Goal: Contribute content: Add original content to the website for others to see

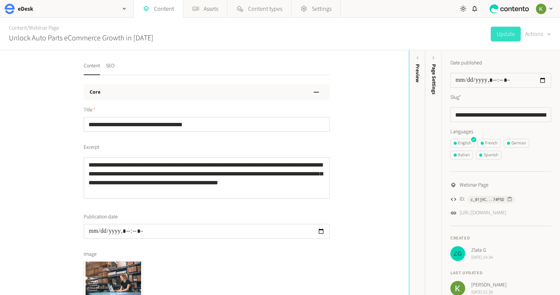
scroll to position [101, 0]
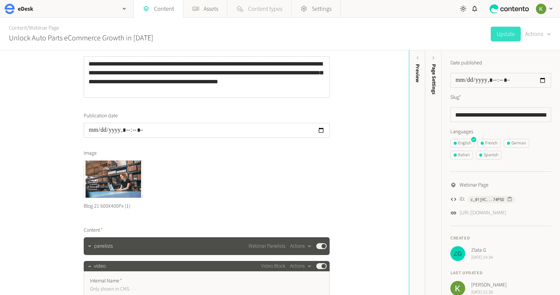
drag, startPoint x: 422, startPoint y: 36, endPoint x: 283, endPoint y: 11, distance: 140.5
click at [406, 33] on div "Content / Webinar Page Unlock Auto Parts eCommerce Growth in [DATE] Update Acti…" at bounding box center [280, 34] width 560 height 33
click at [464, 41] on div "Content / Webinar Page Unlock Auto Parts eCommerce Growth in [DATE] Update Acti…" at bounding box center [280, 34] width 560 height 33
click at [20, 31] on link "Content" at bounding box center [18, 28] width 18 height 8
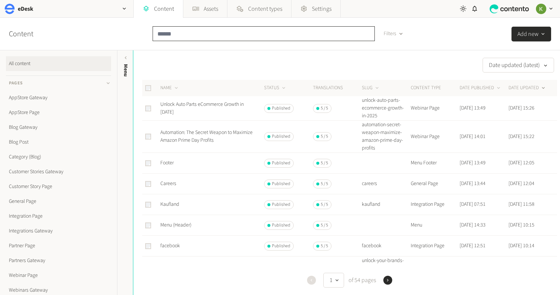
click at [202, 29] on input "text" at bounding box center [263, 33] width 222 height 15
paste input "**********"
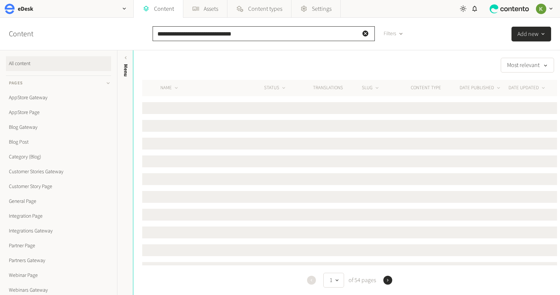
type input "**********"
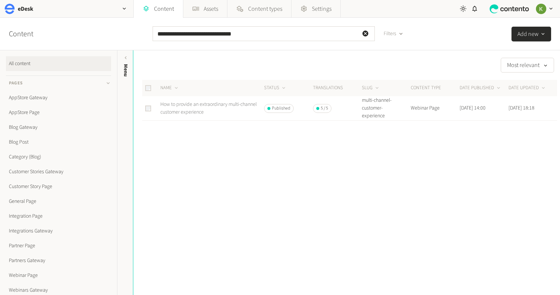
click at [214, 103] on link "How to provide an extraordinary multi-channel customer experience" at bounding box center [208, 108] width 96 height 15
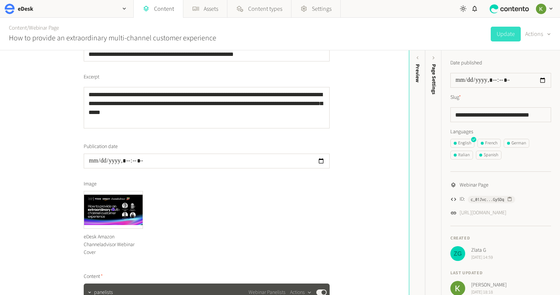
scroll to position [91, 0]
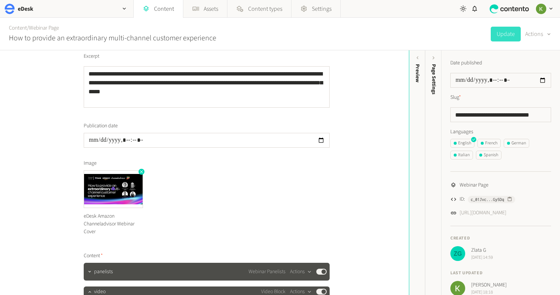
click at [140, 174] on icon "button" at bounding box center [141, 171] width 5 height 5
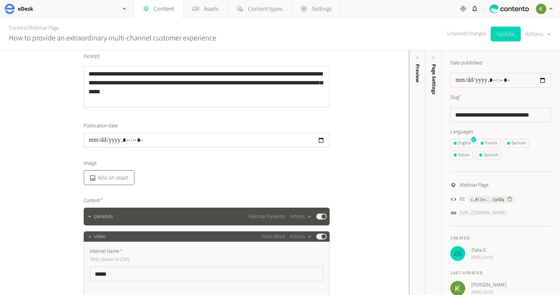
click at [115, 180] on button "Add an asset" at bounding box center [109, 177] width 51 height 15
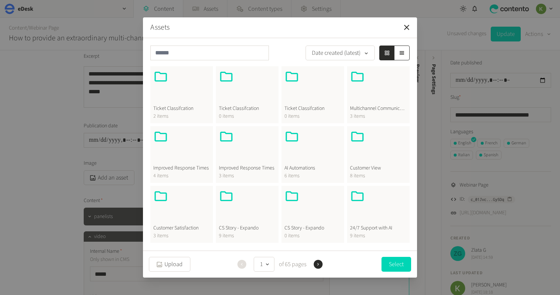
click at [360, 92] on div at bounding box center [378, 87] width 57 height 36
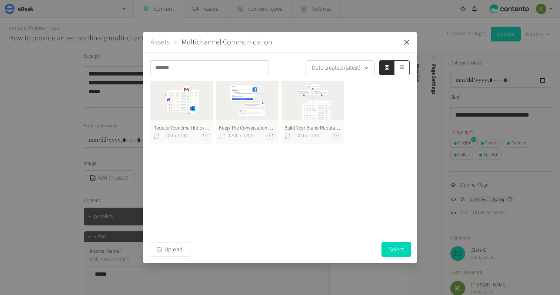
click at [404, 44] on icon "button" at bounding box center [406, 42] width 5 height 5
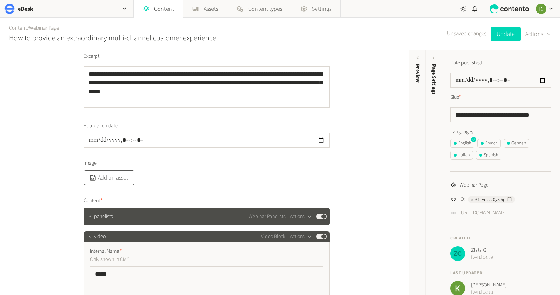
click at [119, 172] on button "Add an asset" at bounding box center [109, 177] width 51 height 15
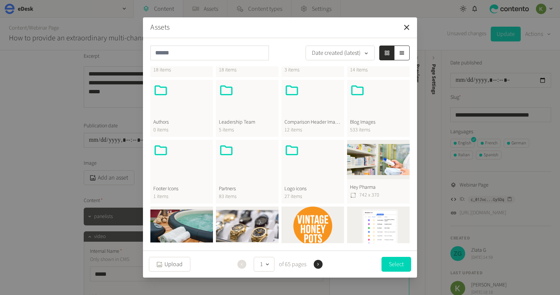
scroll to position [195, 0]
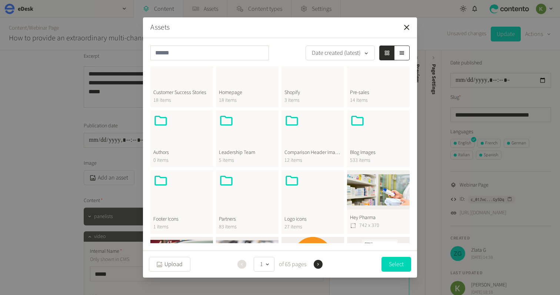
click at [366, 133] on div at bounding box center [378, 131] width 57 height 36
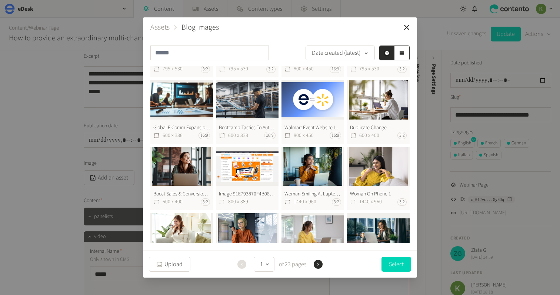
scroll to position [107, 0]
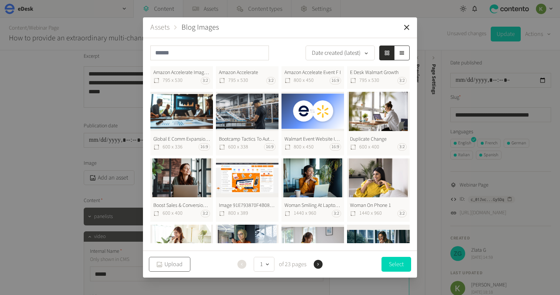
click at [173, 263] on button "Upload" at bounding box center [169, 264] width 41 height 15
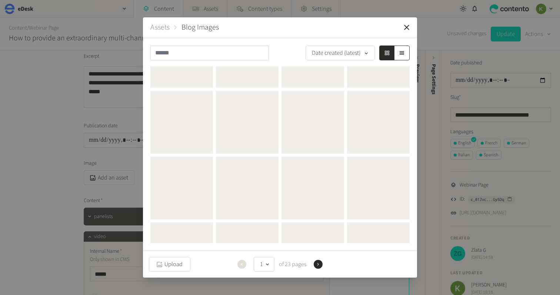
scroll to position [0, 0]
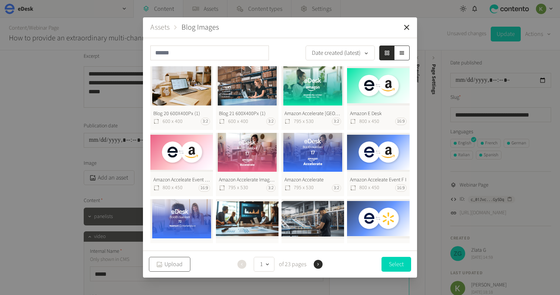
click at [176, 266] on button "Upload" at bounding box center [169, 264] width 41 height 15
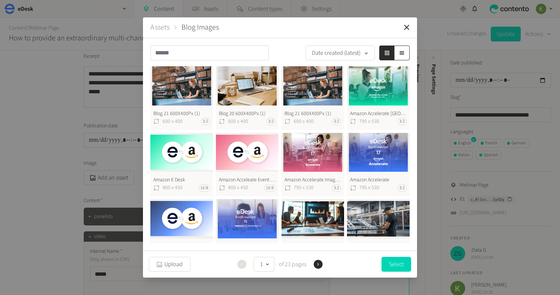
scroll to position [0, 0]
click at [173, 269] on button "Upload" at bounding box center [169, 264] width 41 height 15
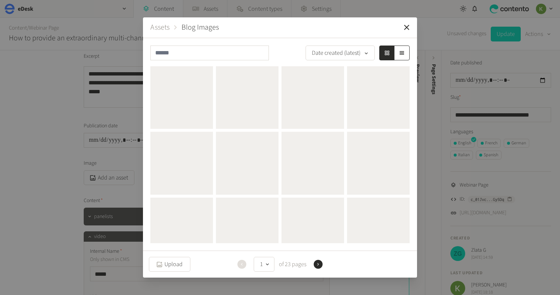
scroll to position [0, 0]
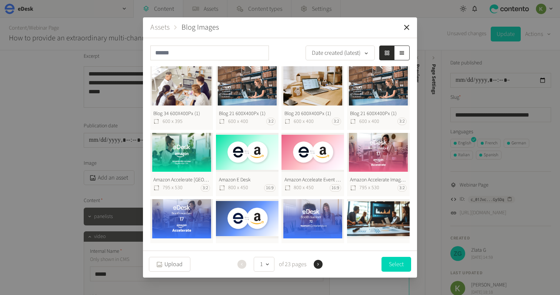
click at [178, 88] on button "Blog 34 600X400Px (1) 600 x 395" at bounding box center [181, 98] width 63 height 64
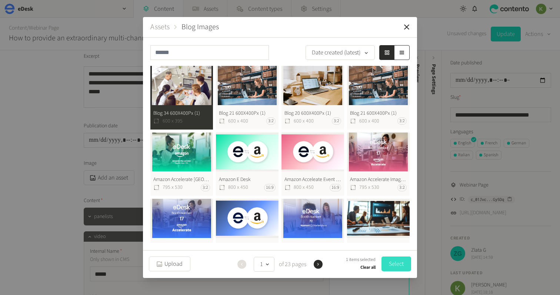
click at [390, 262] on button "Select" at bounding box center [396, 263] width 30 height 15
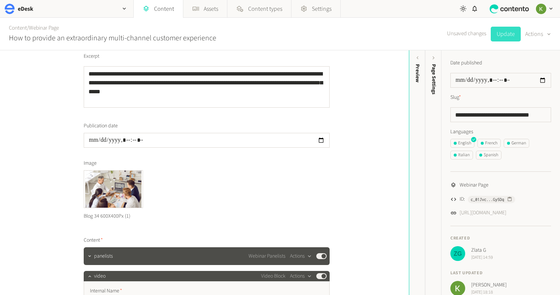
click at [503, 36] on button "Update" at bounding box center [505, 34] width 30 height 15
click at [48, 29] on link "Webinar Page" at bounding box center [44, 28] width 30 height 8
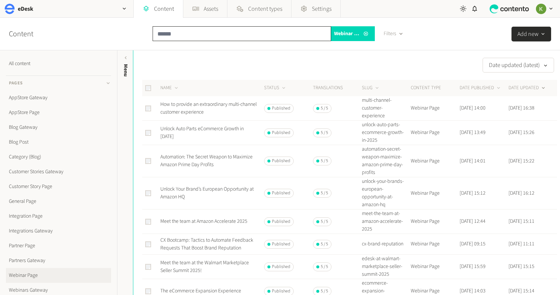
click at [181, 34] on input "text" at bounding box center [241, 33] width 178 height 15
paste input "**********"
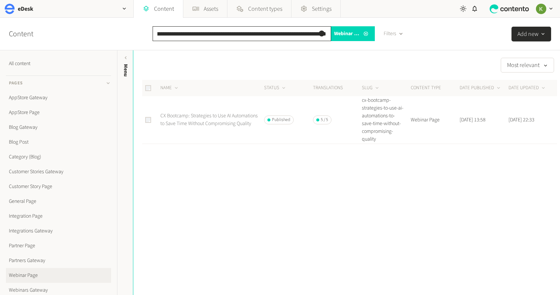
type input "**********"
click at [188, 119] on link "CX Bootcamp: Strategies to Use AI Automations to Save Time Without Compromising…" at bounding box center [208, 119] width 97 height 15
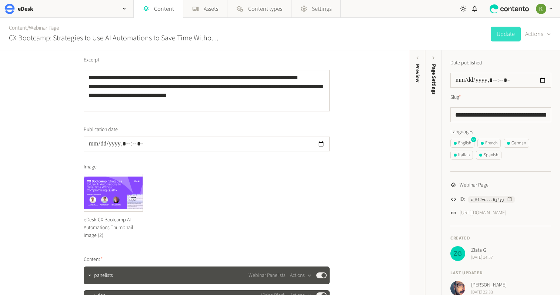
scroll to position [147, 0]
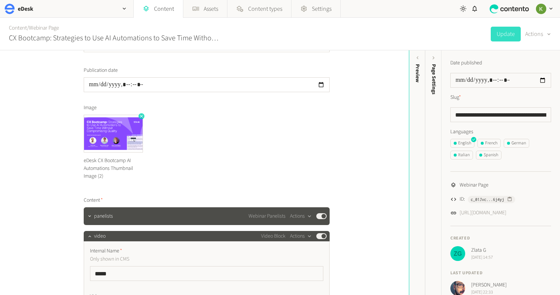
click at [141, 118] on icon "button" at bounding box center [141, 116] width 5 height 5
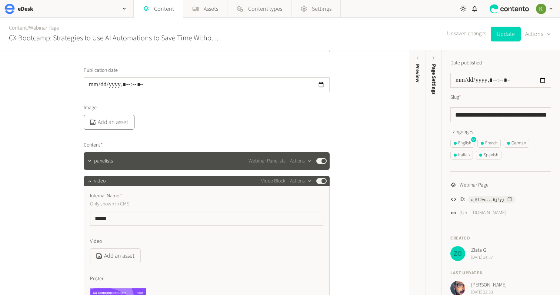
click at [118, 124] on button "Add an asset" at bounding box center [109, 122] width 51 height 15
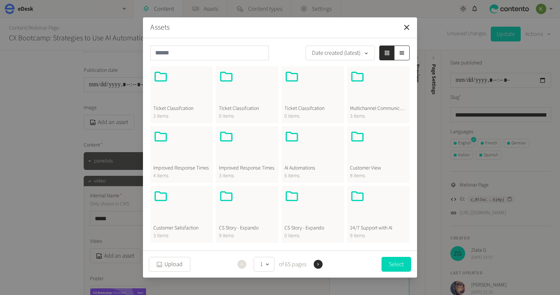
click at [323, 134] on div at bounding box center [312, 147] width 57 height 36
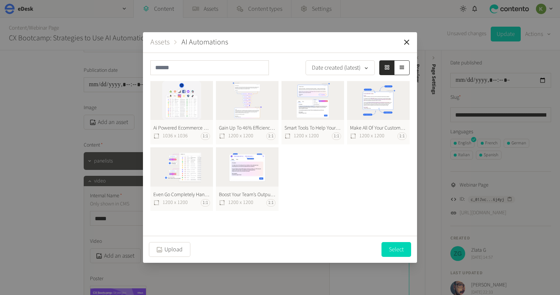
click at [159, 43] on button "Assets" at bounding box center [159, 42] width 19 height 11
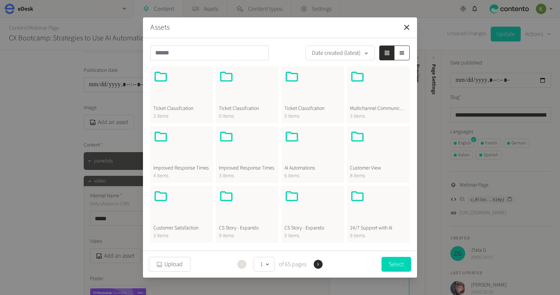
click at [192, 137] on div at bounding box center [181, 147] width 57 height 36
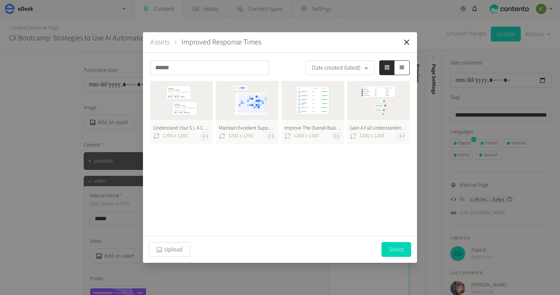
click at [162, 43] on button "Assets" at bounding box center [159, 42] width 19 height 11
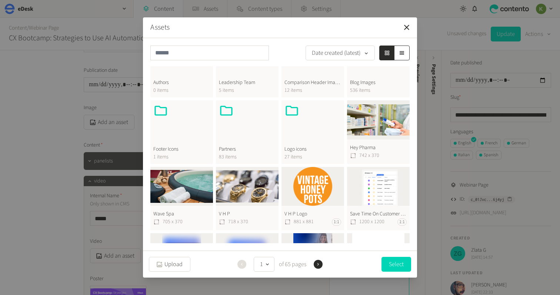
scroll to position [239, 0]
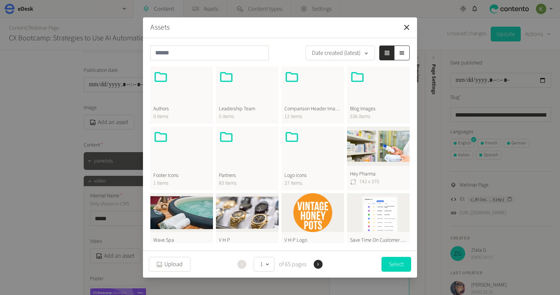
click at [371, 95] on div at bounding box center [378, 88] width 57 height 36
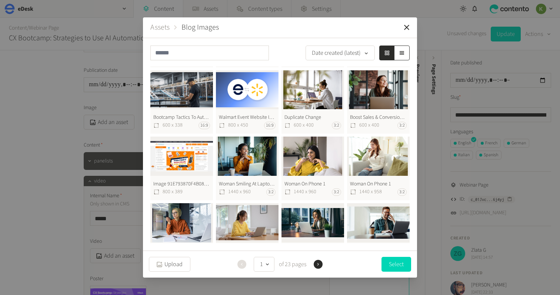
scroll to position [219, 0]
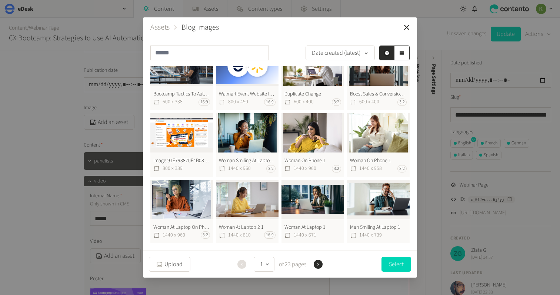
click at [318, 265] on icon "button" at bounding box center [317, 264] width 5 height 5
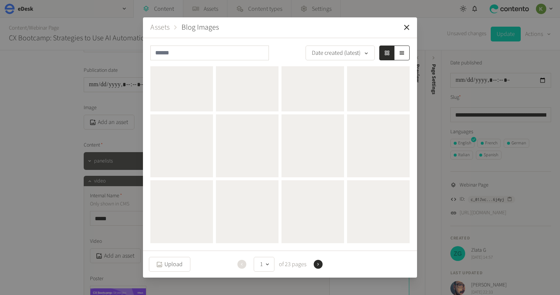
scroll to position [0, 0]
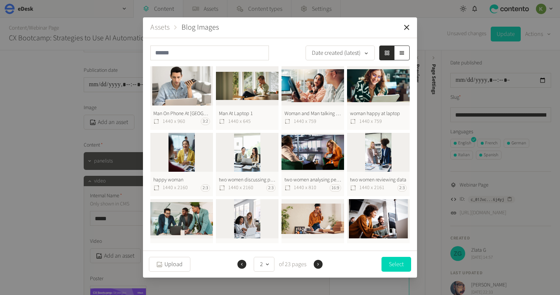
click at [382, 218] on button "happy woman and man at laptop 1440 x 960 3:2" at bounding box center [378, 231] width 63 height 64
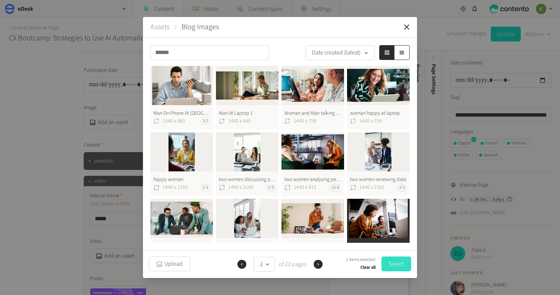
click at [393, 266] on button "Select" at bounding box center [396, 263] width 30 height 15
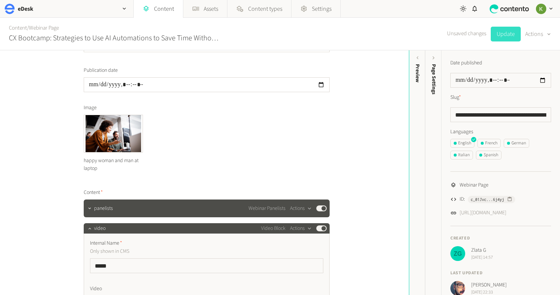
click at [506, 33] on button "Update" at bounding box center [505, 34] width 30 height 15
click at [55, 28] on link "Webinar Page" at bounding box center [44, 28] width 30 height 8
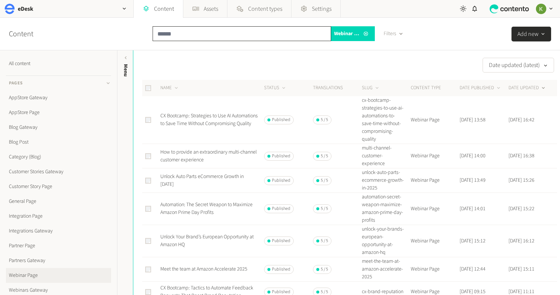
click at [194, 33] on input "text" at bounding box center [241, 33] width 178 height 15
paste input "**********"
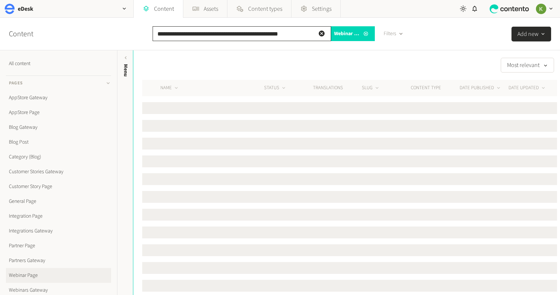
type input "**********"
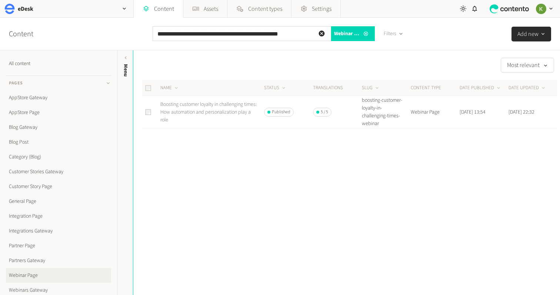
click at [214, 114] on link "Boosting customer loyalty in challenging times: How automation and personalizat…" at bounding box center [208, 112] width 96 height 23
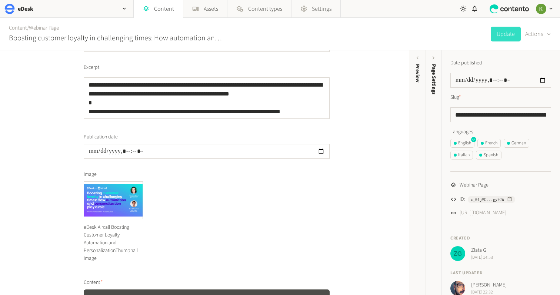
scroll to position [120, 0]
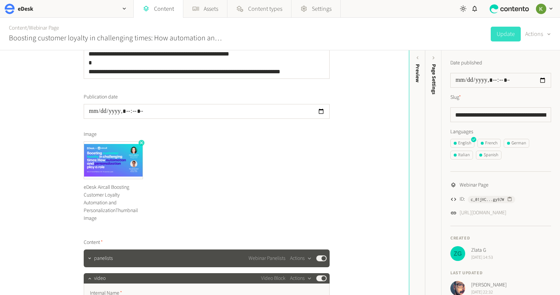
click at [141, 144] on icon "button" at bounding box center [141, 142] width 5 height 5
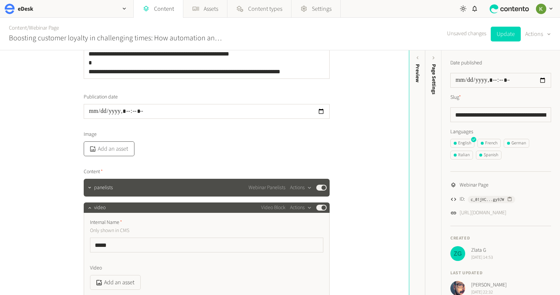
click at [112, 148] on button "Add an asset" at bounding box center [109, 148] width 51 height 15
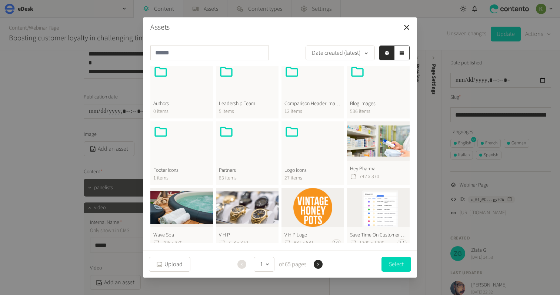
click at [372, 117] on div "Blog Images 536 items" at bounding box center [378, 89] width 63 height 57
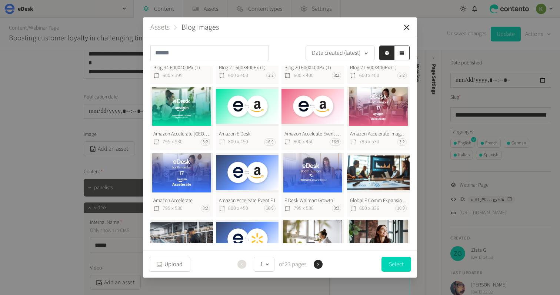
scroll to position [0, 0]
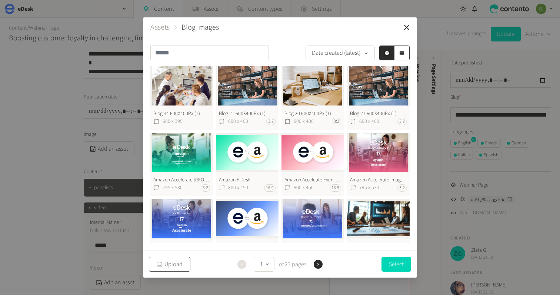
click at [179, 261] on button "Upload" at bounding box center [169, 264] width 41 height 15
click at [244, 95] on button "Blog 21 600X400Px (1) 600 x 400 3:2" at bounding box center [247, 98] width 63 height 64
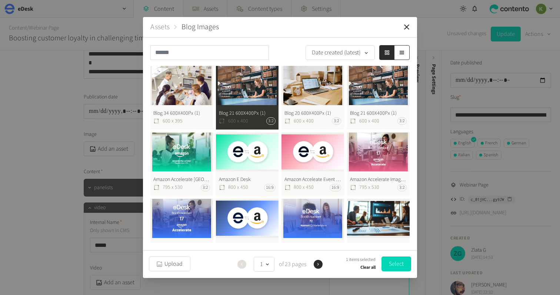
click at [252, 86] on button "Blog 21 600X400Px (1) 600 x 400 3:2" at bounding box center [247, 98] width 63 height 64
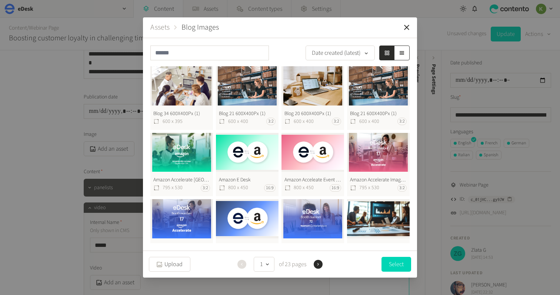
click at [318, 263] on icon "button" at bounding box center [317, 264] width 5 height 5
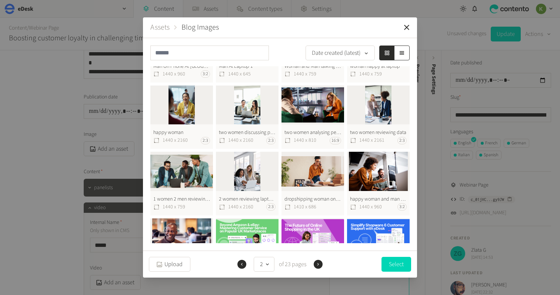
scroll to position [77, 0]
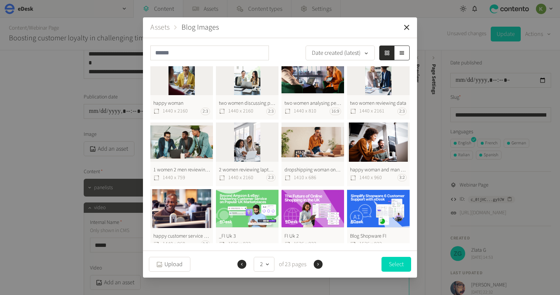
click at [197, 205] on button "happy customer service agent 1440 x 960 3:2" at bounding box center [181, 221] width 63 height 64
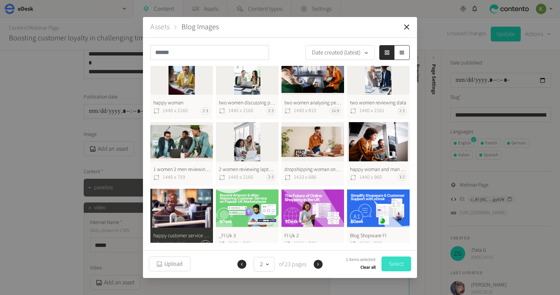
click at [395, 264] on button "Select" at bounding box center [396, 263] width 30 height 15
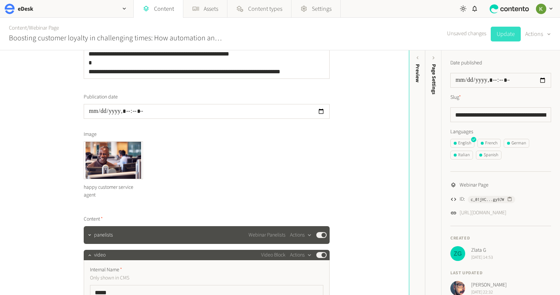
click at [501, 36] on button "Update" at bounding box center [505, 34] width 30 height 15
click at [47, 28] on link "Webinar Page" at bounding box center [44, 28] width 30 height 8
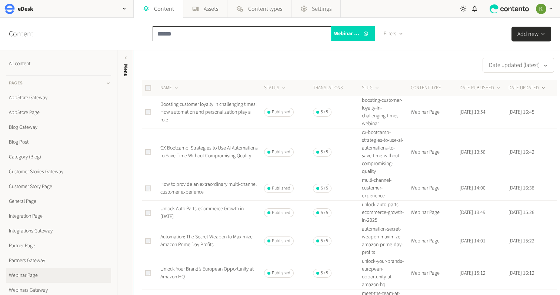
click at [185, 38] on input "text" at bounding box center [241, 33] width 178 height 15
paste input "**********"
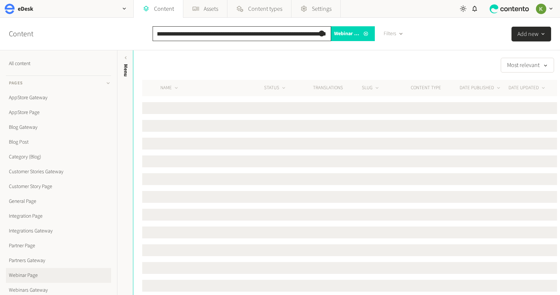
type input "**********"
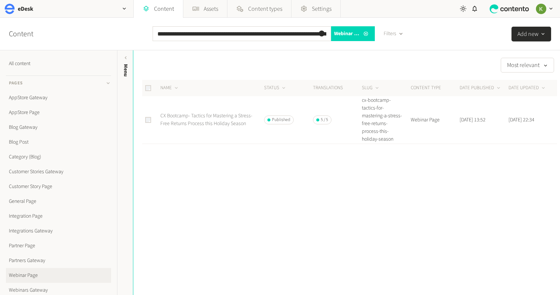
click at [218, 117] on link "CX Bootcamp- Tactics for Mastering a Stress-Free Returns Process this Holiday S…" at bounding box center [206, 119] width 92 height 15
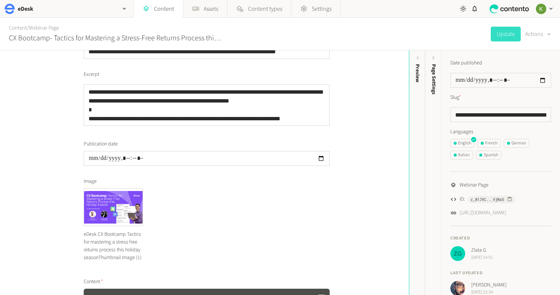
scroll to position [101, 0]
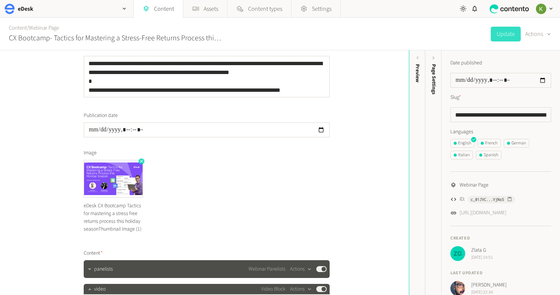
click at [142, 162] on icon "button" at bounding box center [141, 161] width 5 height 5
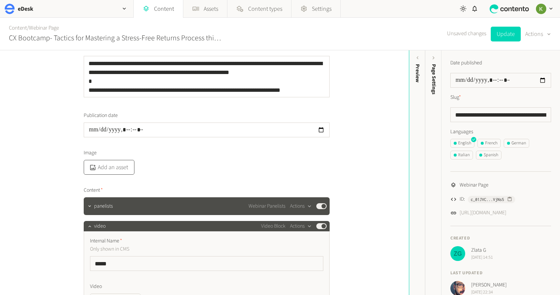
click at [112, 170] on button "Add an asset" at bounding box center [109, 167] width 51 height 15
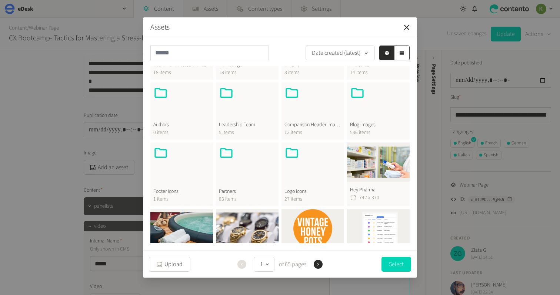
scroll to position [230, 0]
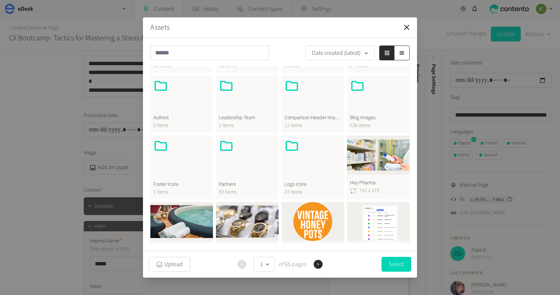
click at [371, 121] on span "Blog Images" at bounding box center [378, 118] width 57 height 8
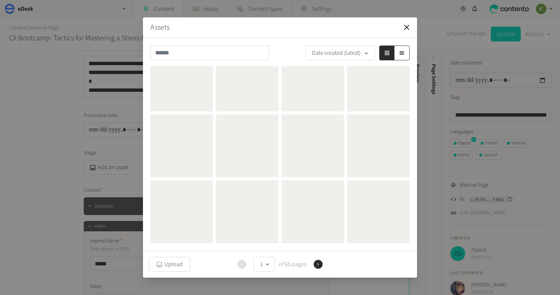
scroll to position [0, 0]
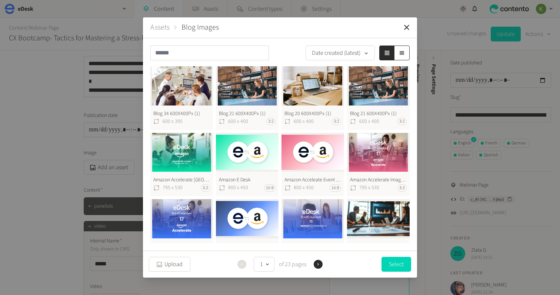
click at [319, 90] on button "Blog 20 600X400Px (1) 600 x 400 3:2" at bounding box center [312, 98] width 63 height 64
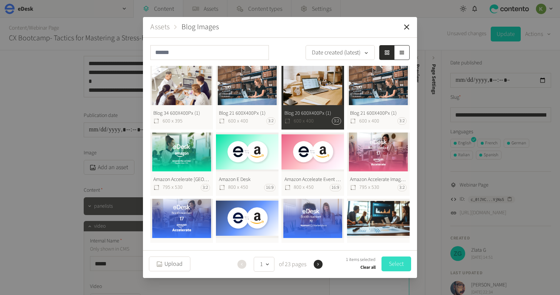
click at [395, 265] on button "Select" at bounding box center [396, 263] width 30 height 15
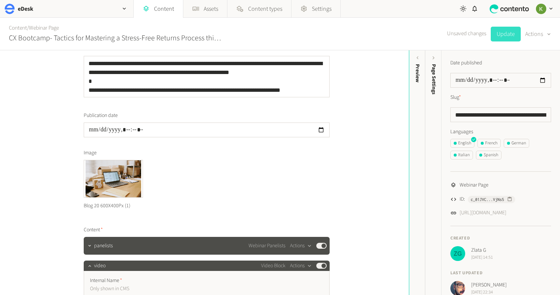
click at [502, 37] on button "Update" at bounding box center [505, 34] width 30 height 15
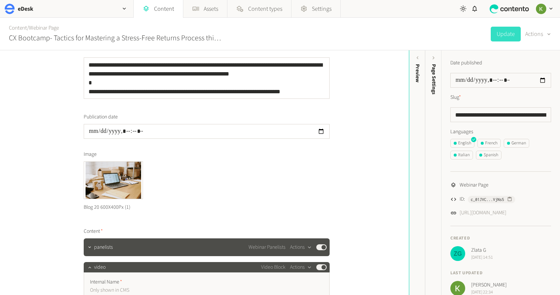
scroll to position [1, 0]
